Goal: Check status: Check status

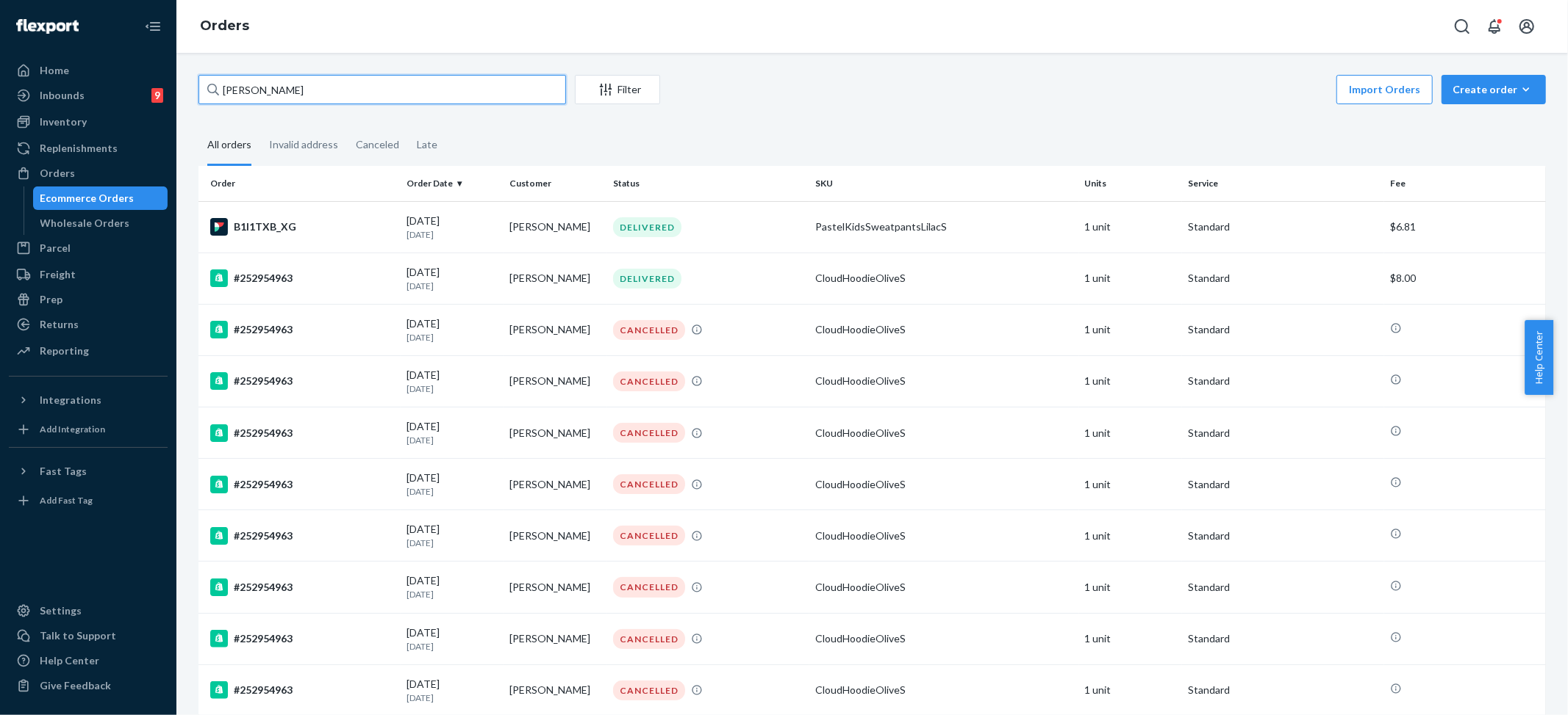
click at [297, 100] on input "[PERSON_NAME]" at bounding box center [381, 89] width 368 height 29
paste input "#254687942"
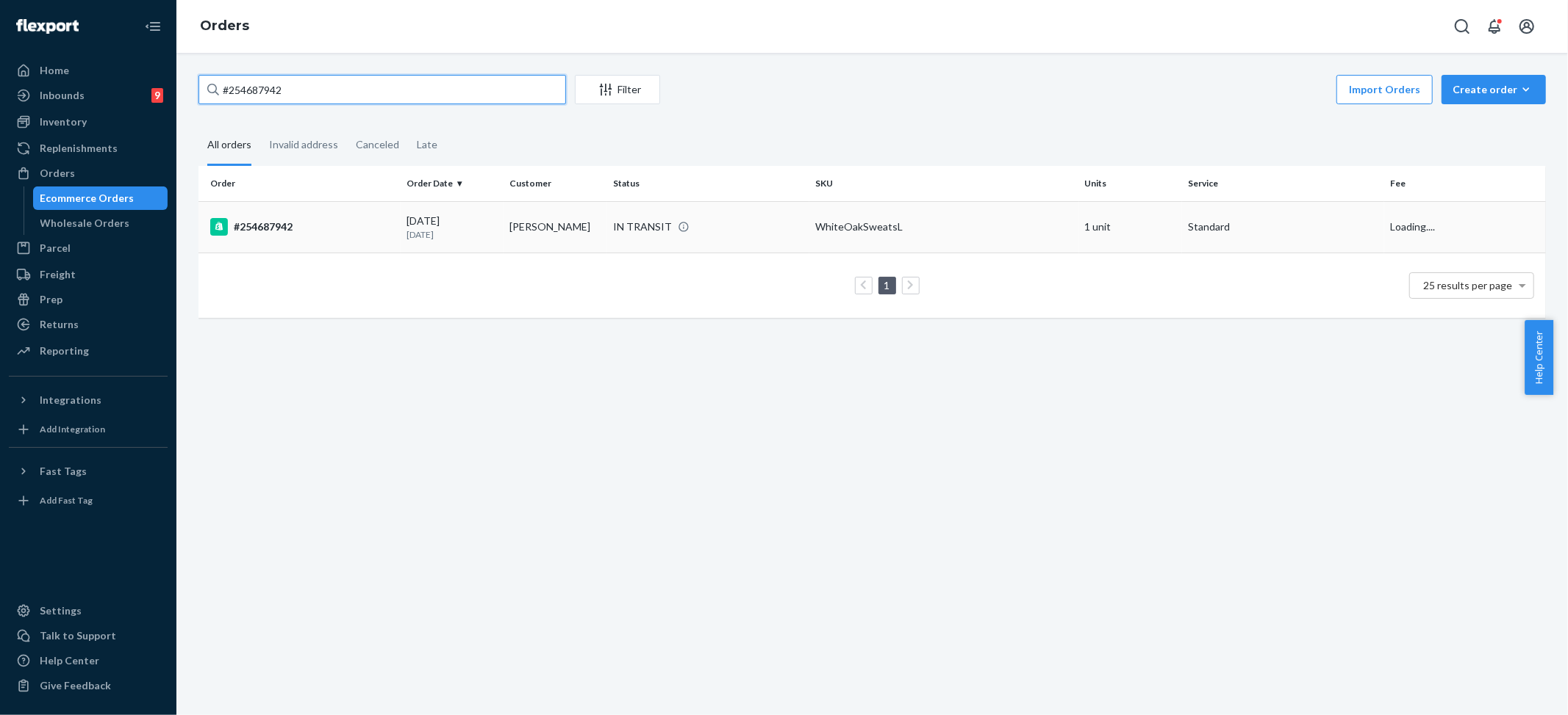
type input "#254687942"
click at [818, 233] on div "WhiteOakSweatsL" at bounding box center [944, 226] width 258 height 15
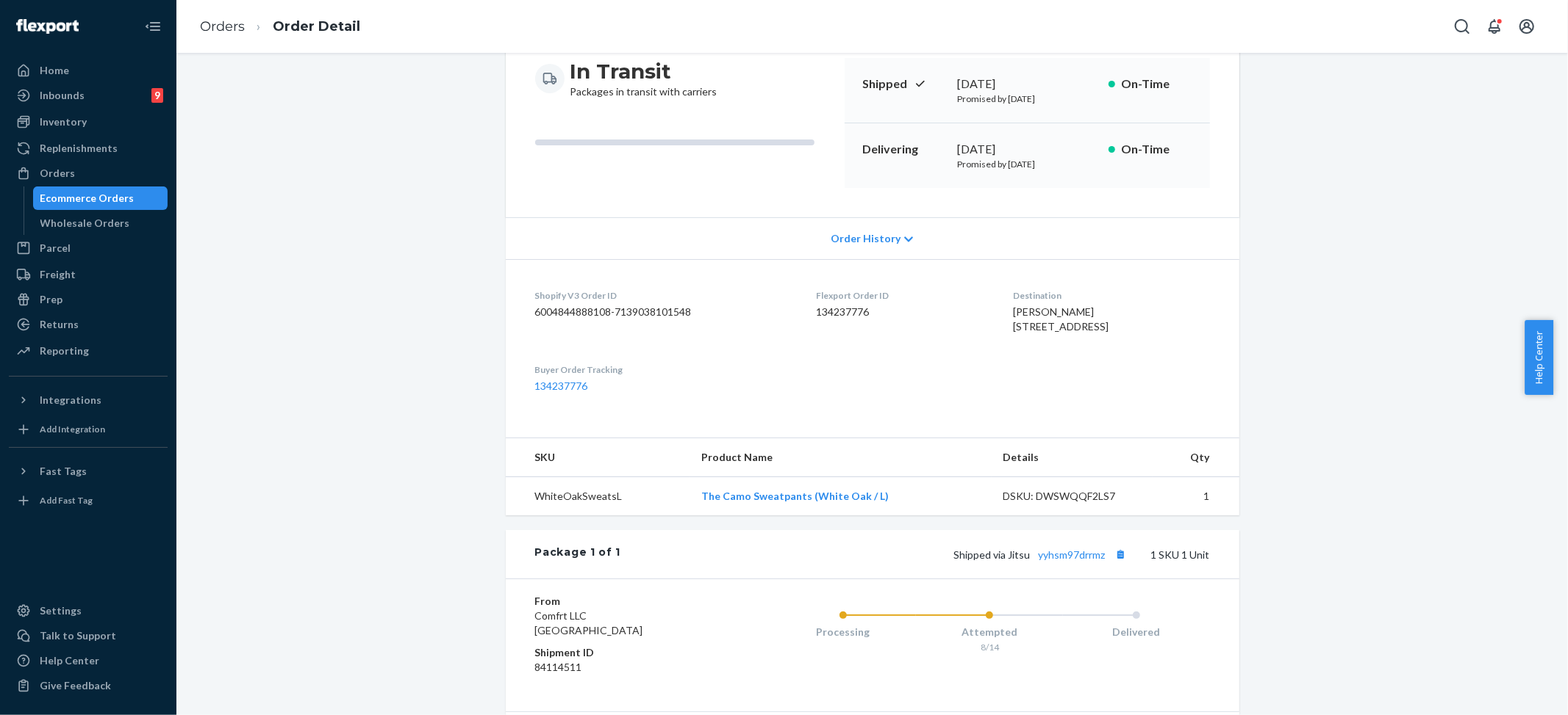
scroll to position [314, 0]
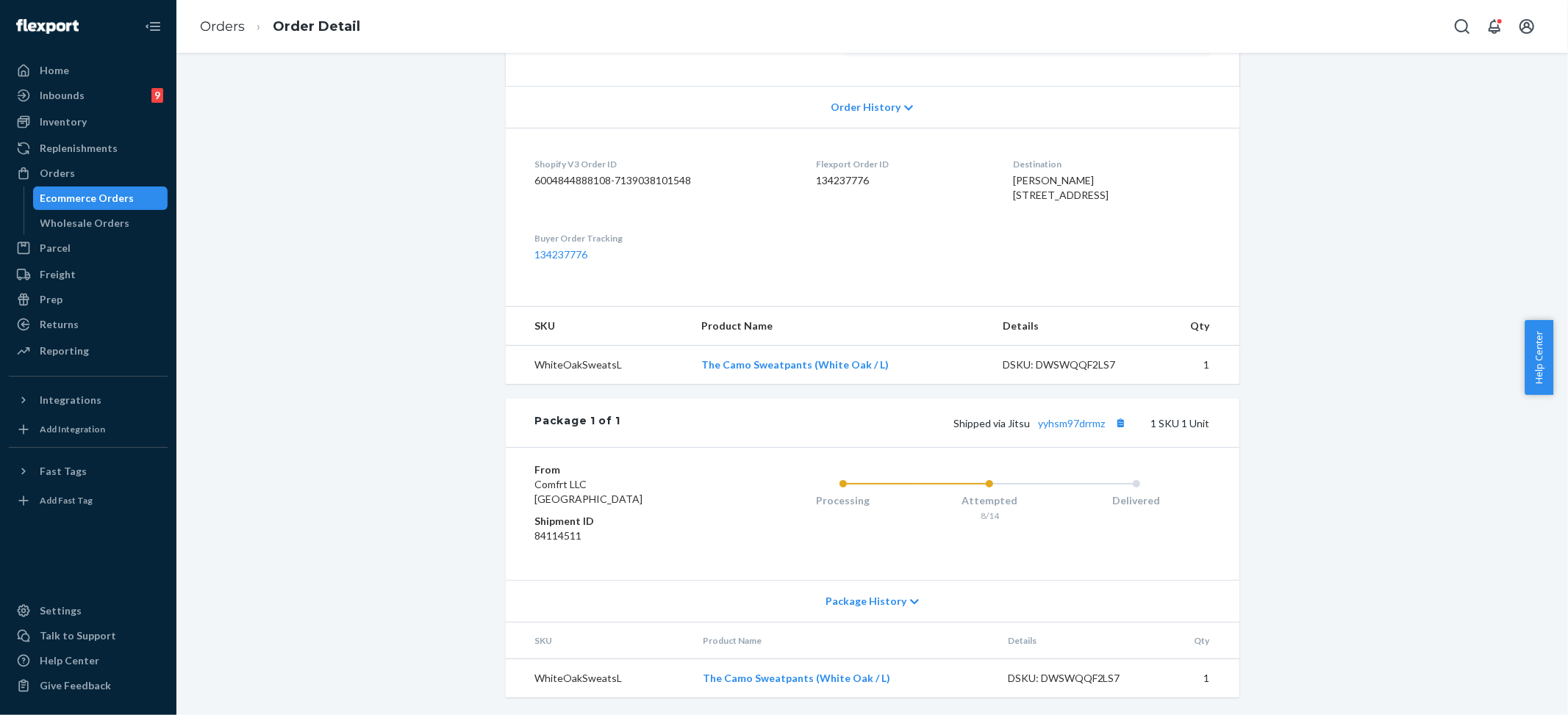
click at [874, 100] on span "Order History" at bounding box center [864, 107] width 70 height 15
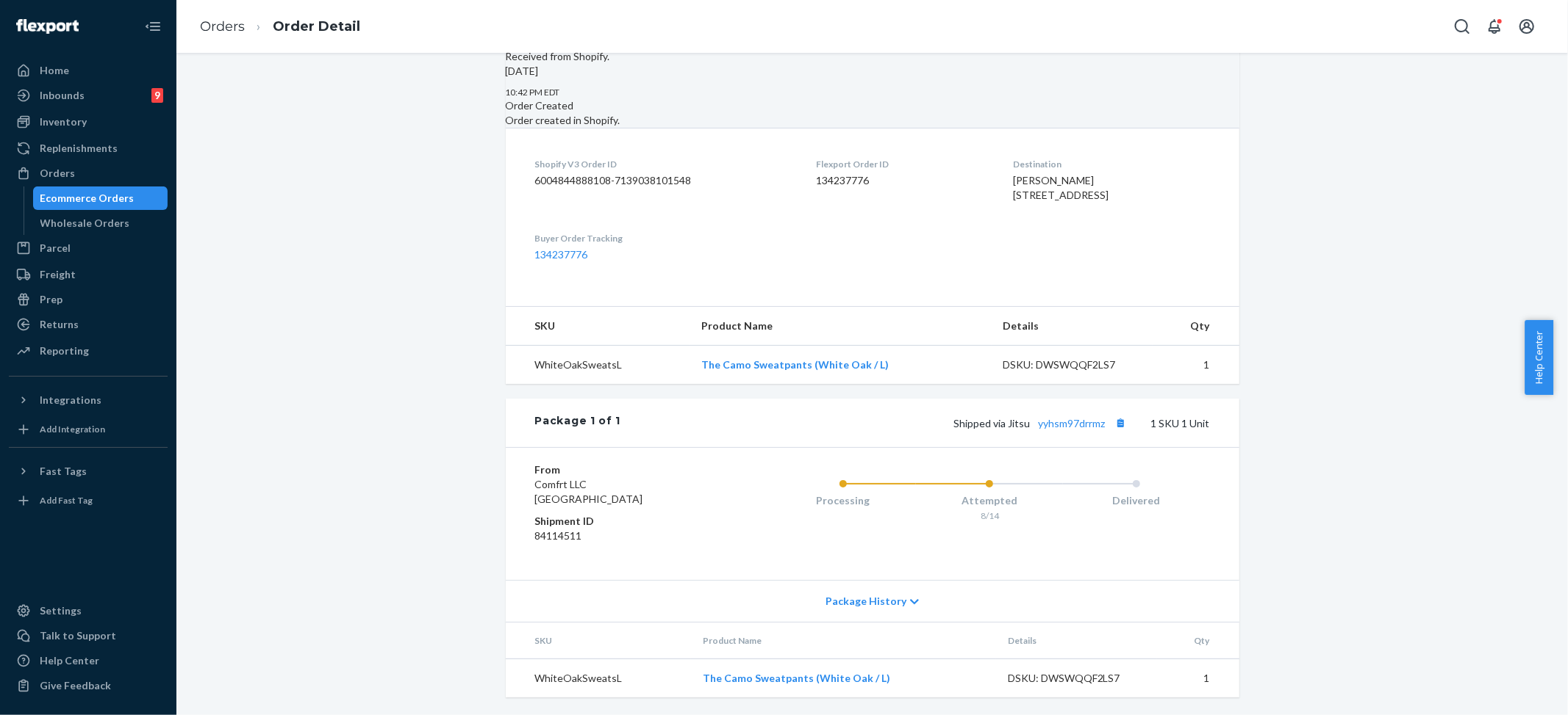
scroll to position [865, 0]
drag, startPoint x: 859, startPoint y: 608, endPoint x: 868, endPoint y: 586, distance: 23.8
click at [859, 608] on span "Package History" at bounding box center [865, 601] width 80 height 15
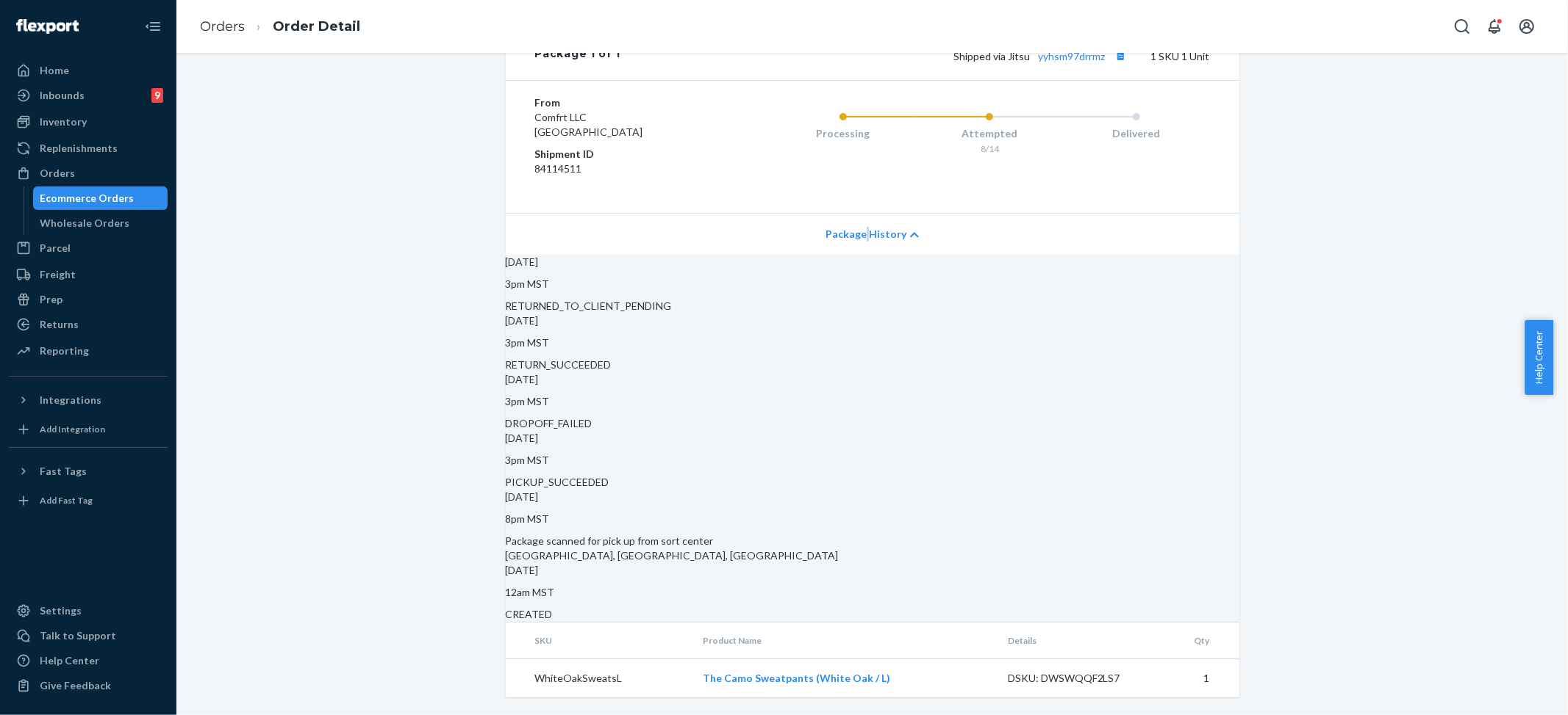
scroll to position [1252, 0]
click at [226, 24] on link "Orders" at bounding box center [222, 26] width 45 height 16
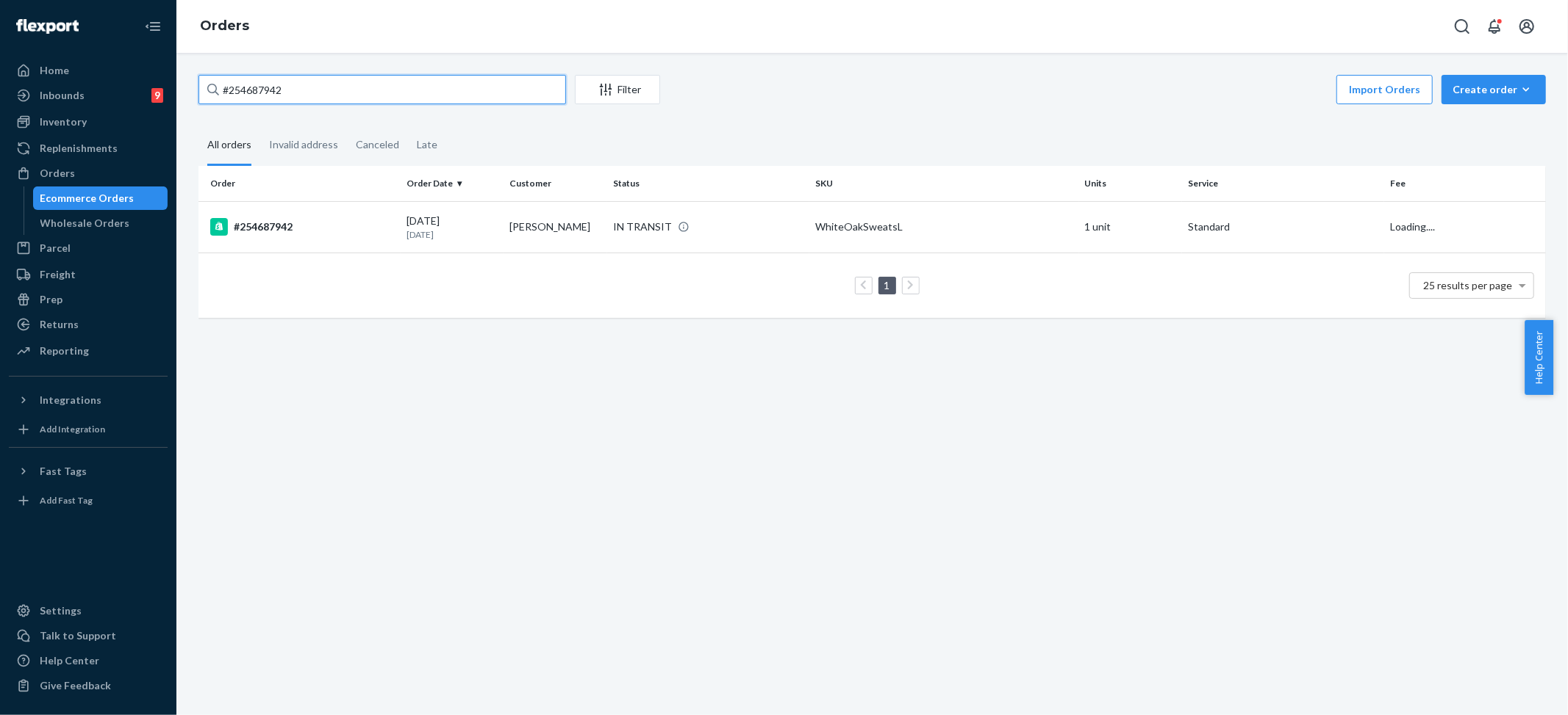
click at [288, 103] on input "#254687942" at bounding box center [381, 89] width 368 height 29
click at [289, 80] on input "#254687942" at bounding box center [381, 89] width 368 height 29
paste input "792251"
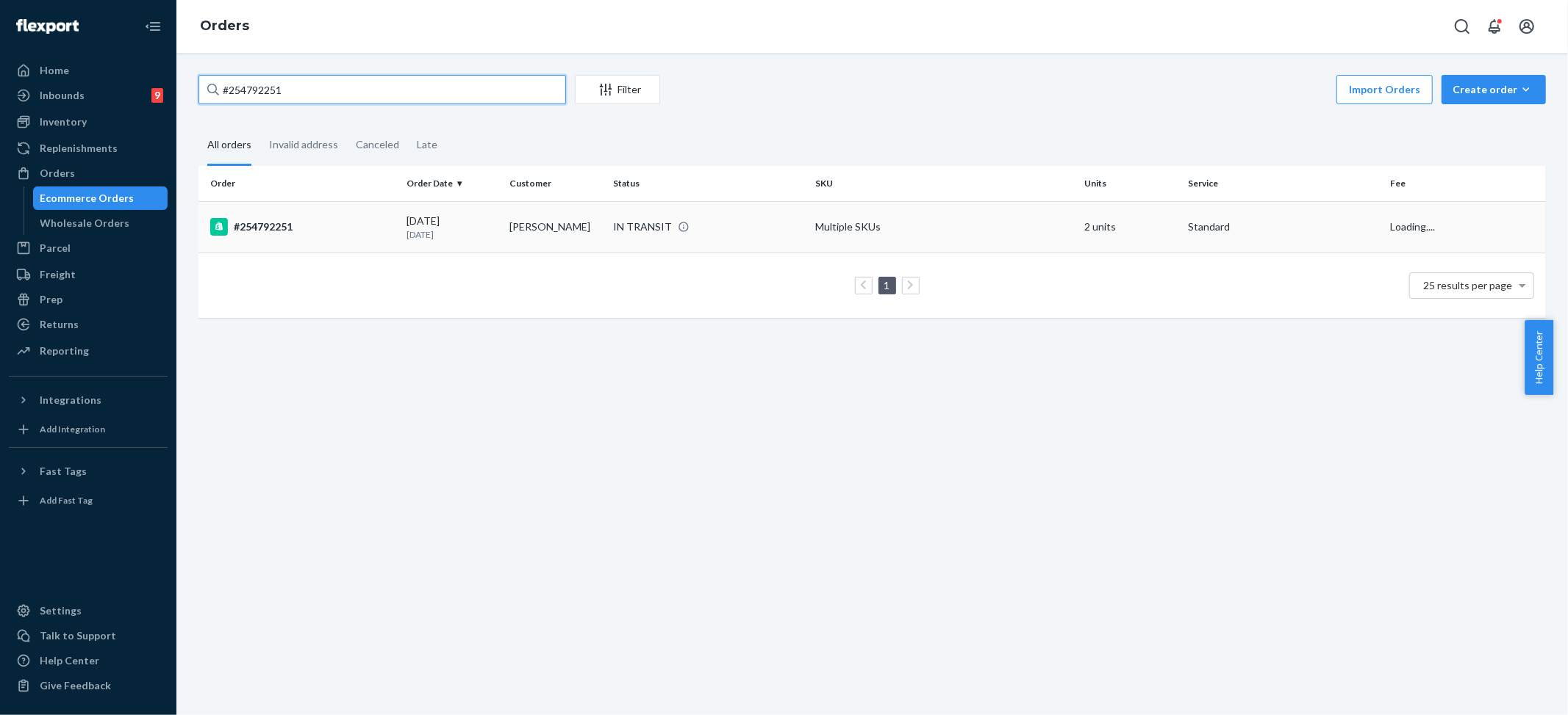
type input "#254792251"
click at [833, 207] on td "Multiple SKUs" at bounding box center [944, 226] width 270 height 51
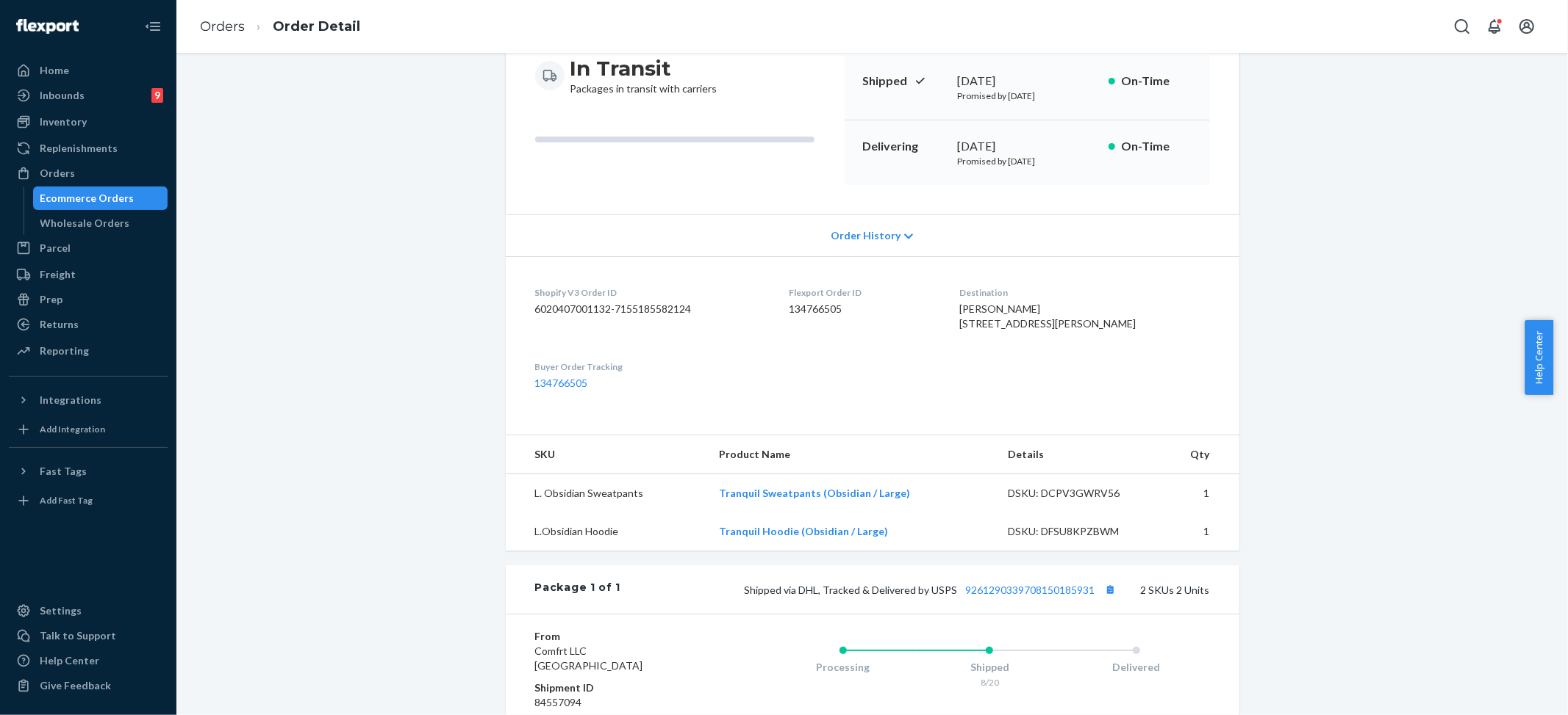
scroll to position [391, 0]
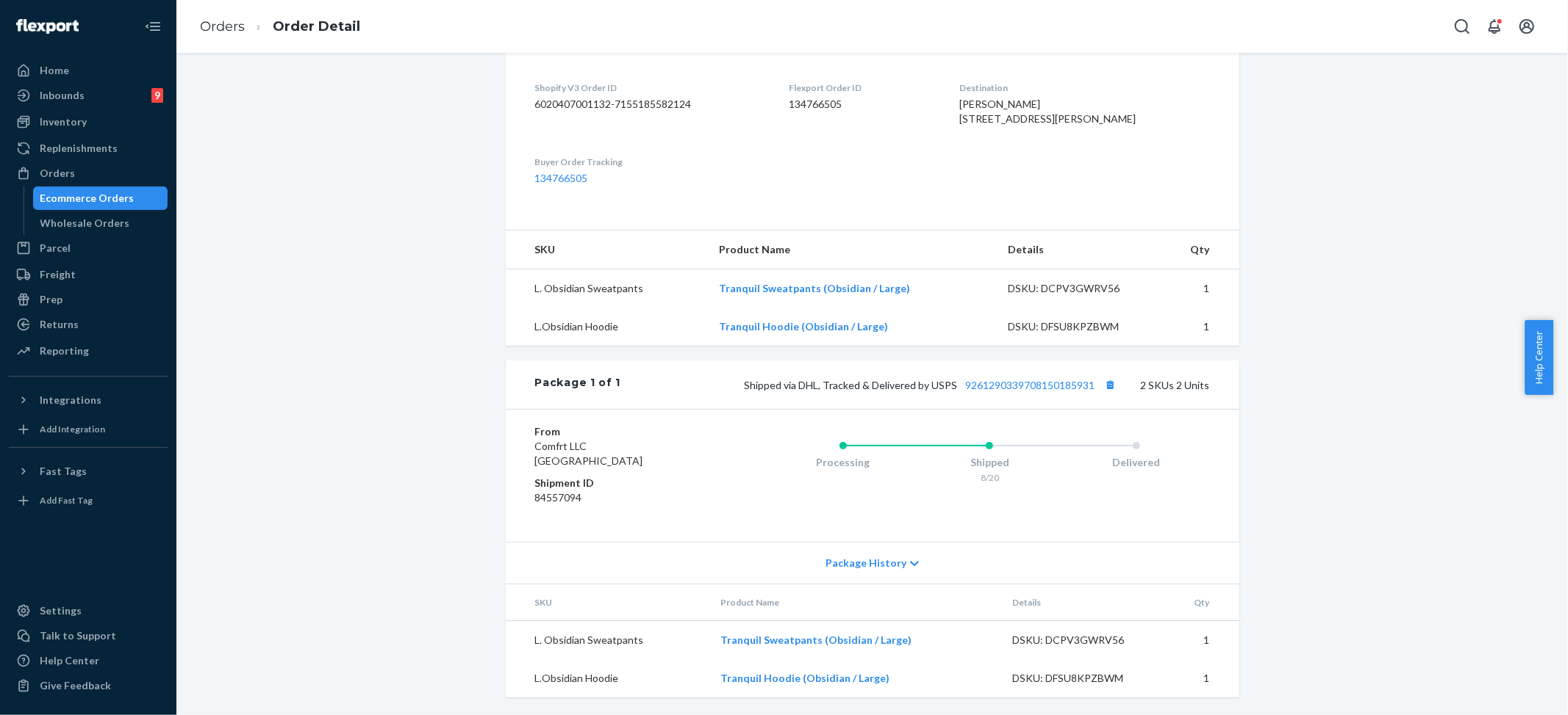
click at [877, 553] on div "Package History" at bounding box center [872, 562] width 733 height 42
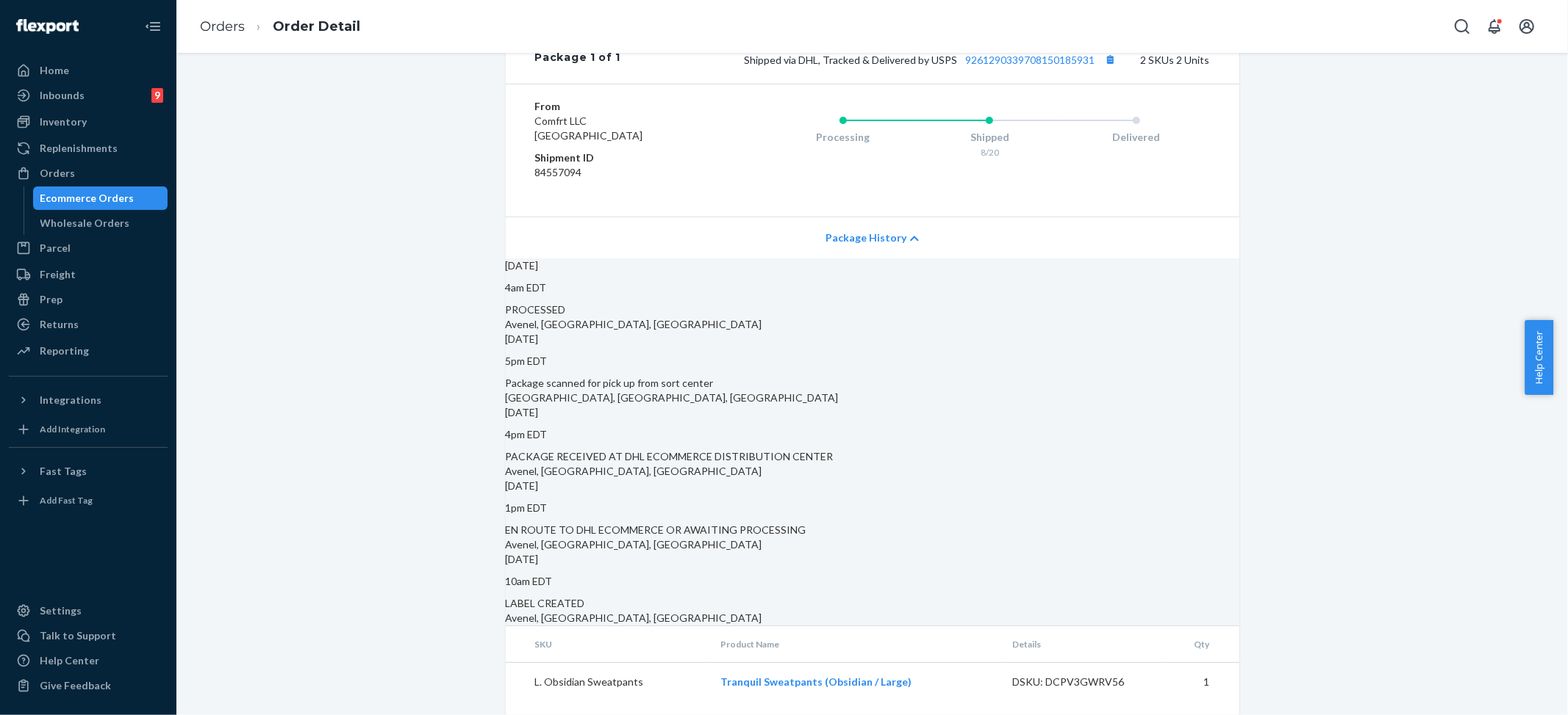
scroll to position [586, 0]
